Goal: Answer question/provide support: Share knowledge or assist other users

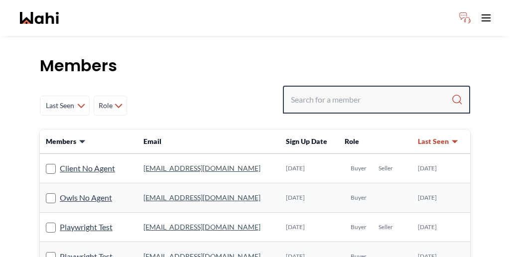
click at [358, 91] on input "Search input" at bounding box center [371, 100] width 161 height 18
paste input "[PERSON_NAME]"
type input "[PERSON_NAME]"
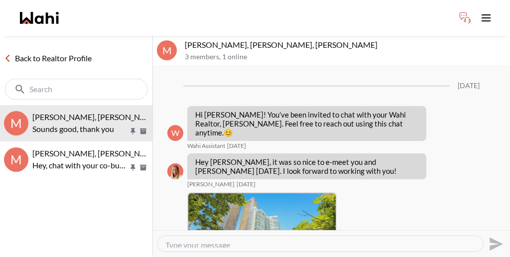
scroll to position [938, 0]
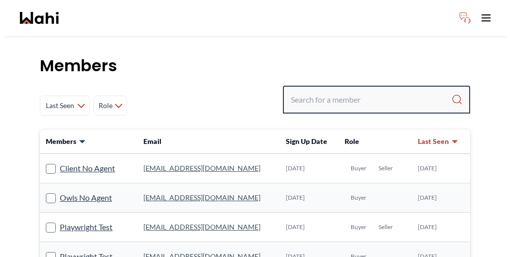
click at [351, 91] on input "Search input" at bounding box center [371, 100] width 161 height 18
paste input "pranav"
type input "pranav"
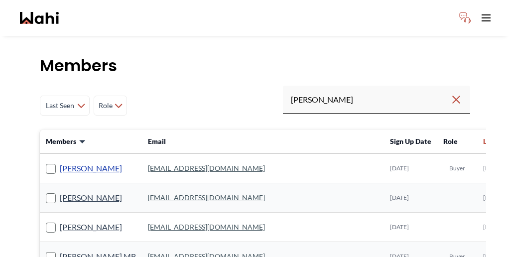
click at [66, 162] on link "Pranav Dhar" at bounding box center [91, 168] width 62 height 13
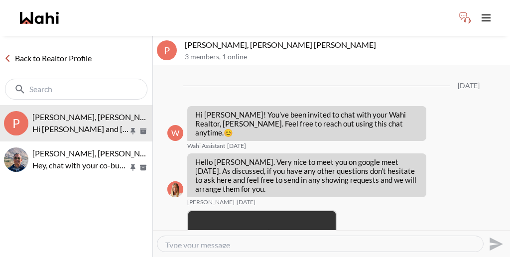
scroll to position [1327, 0]
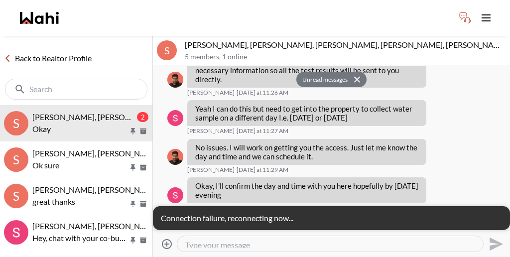
scroll to position [389, 0]
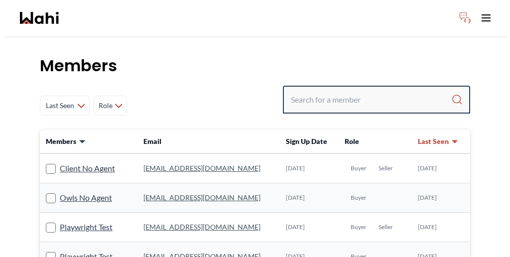
click at [370, 91] on input "Search input" at bounding box center [371, 100] width 161 height 18
paste input "[PERSON_NAME]"
type input "[PERSON_NAME]"
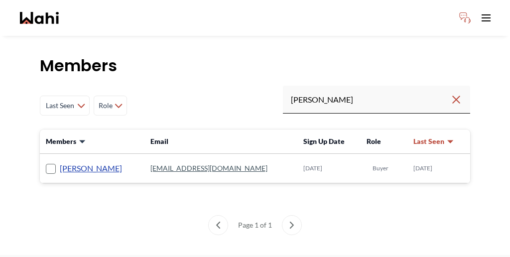
click at [70, 162] on link "liuhong chen" at bounding box center [91, 168] width 62 height 13
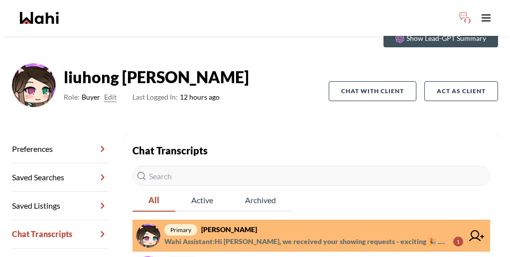
scroll to position [48, 0]
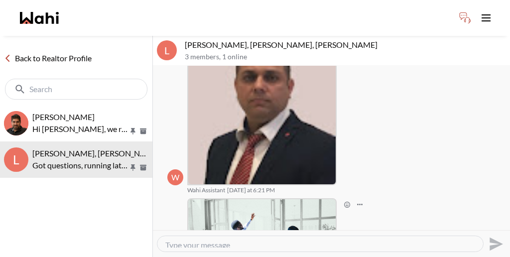
scroll to position [200, 0]
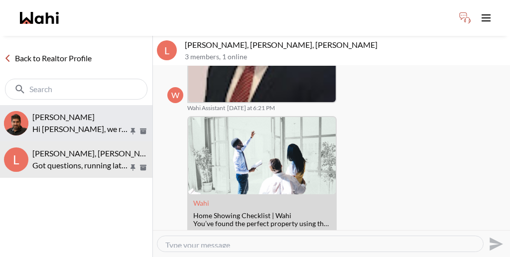
click at [89, 112] on div "liuhong chen, Faraz" at bounding box center [90, 117] width 116 height 10
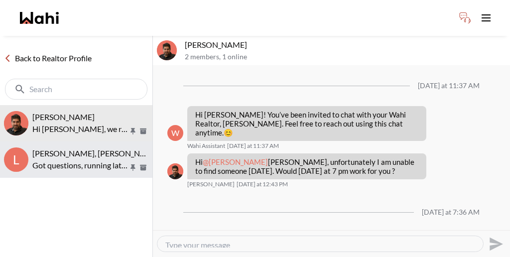
click at [76, 149] on span "liuhong chen, Naveen, Faraz" at bounding box center [128, 153] width 193 height 9
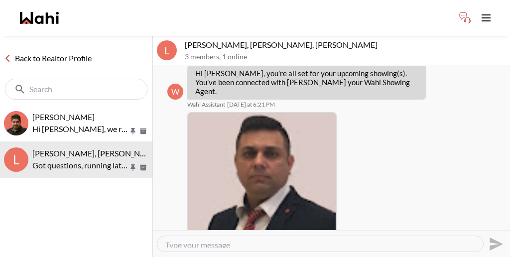
scroll to position [43, 0]
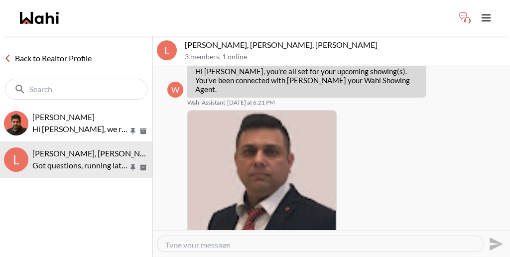
click at [30, 52] on link "Back to Realtor Profile" at bounding box center [48, 58] width 96 height 13
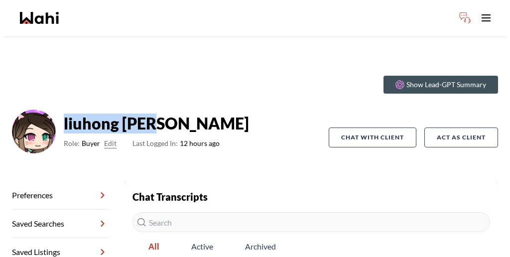
drag, startPoint x: 139, startPoint y: 96, endPoint x: 73, endPoint y: 83, distance: 67.0
click at [73, 110] on div "liuhong chen Role: Buyer Edit Last Logged In: 12 hours ago" at bounding box center [156, 132] width 185 height 44
copy strong "liuhong chen"
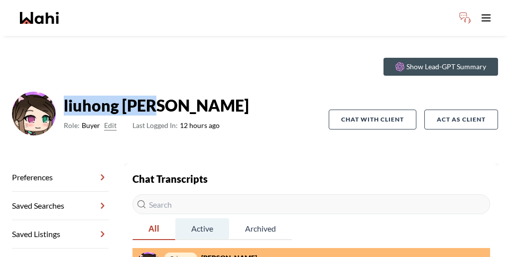
scroll to position [48, 0]
